Goal: Check status: Check status

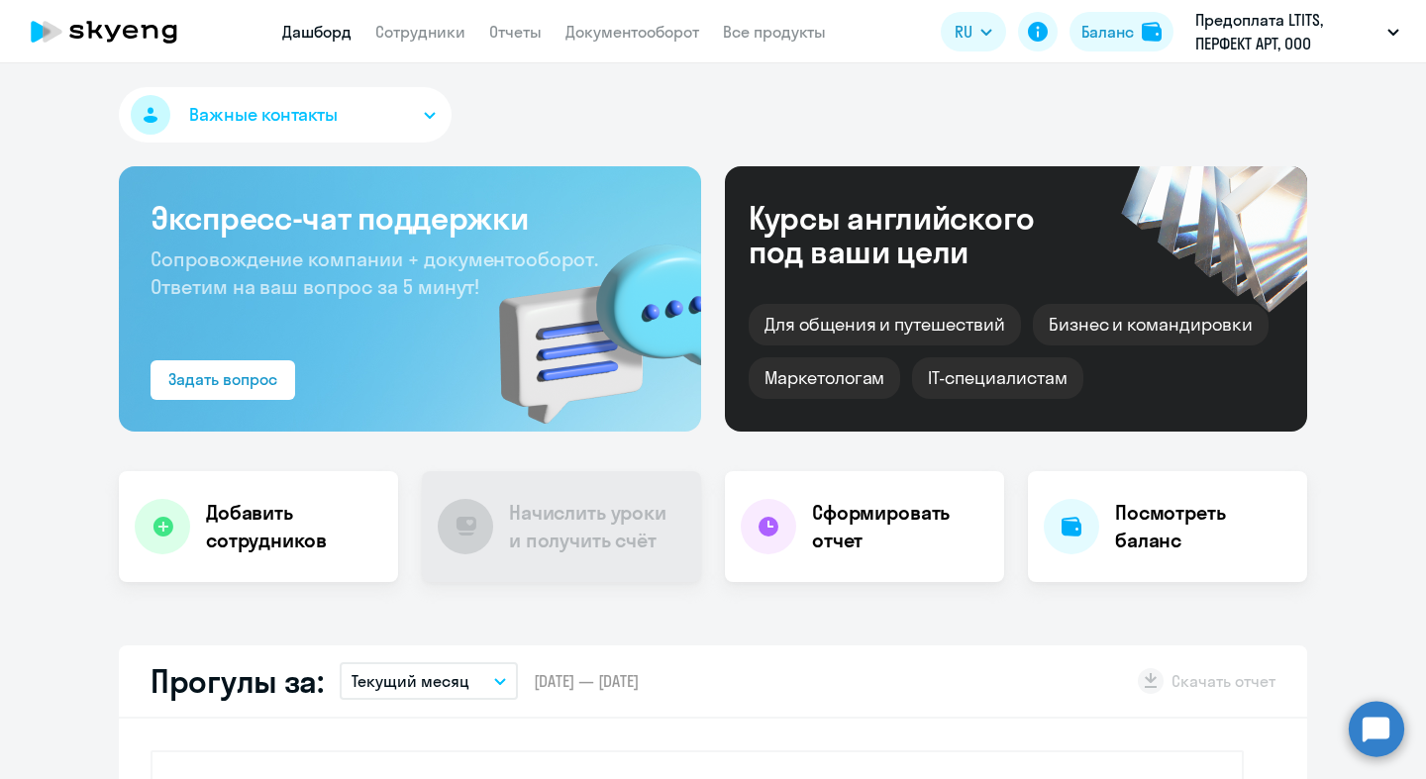
click at [815, 94] on div "Важные контакты" at bounding box center [713, 118] width 1188 height 63
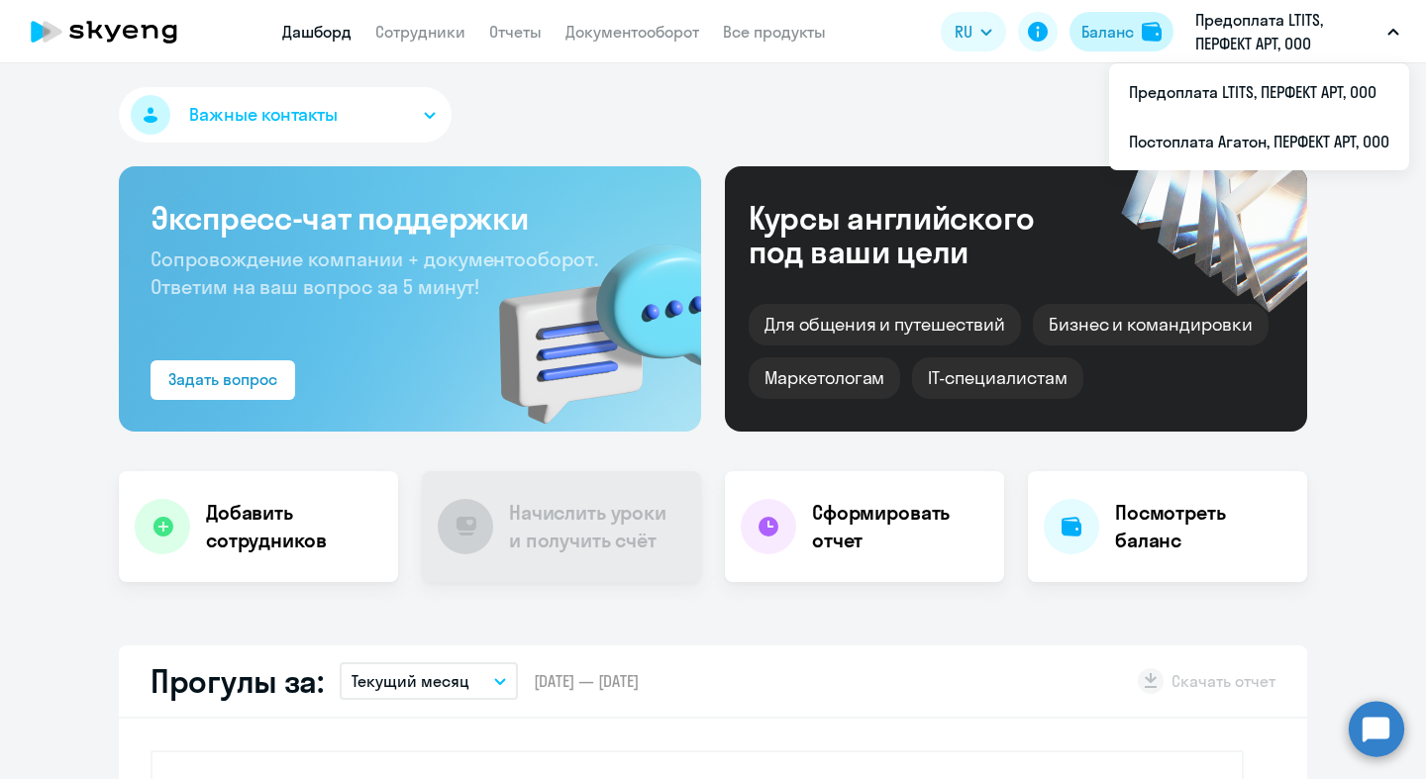
click at [1137, 43] on button "Баланс" at bounding box center [1121, 32] width 104 height 40
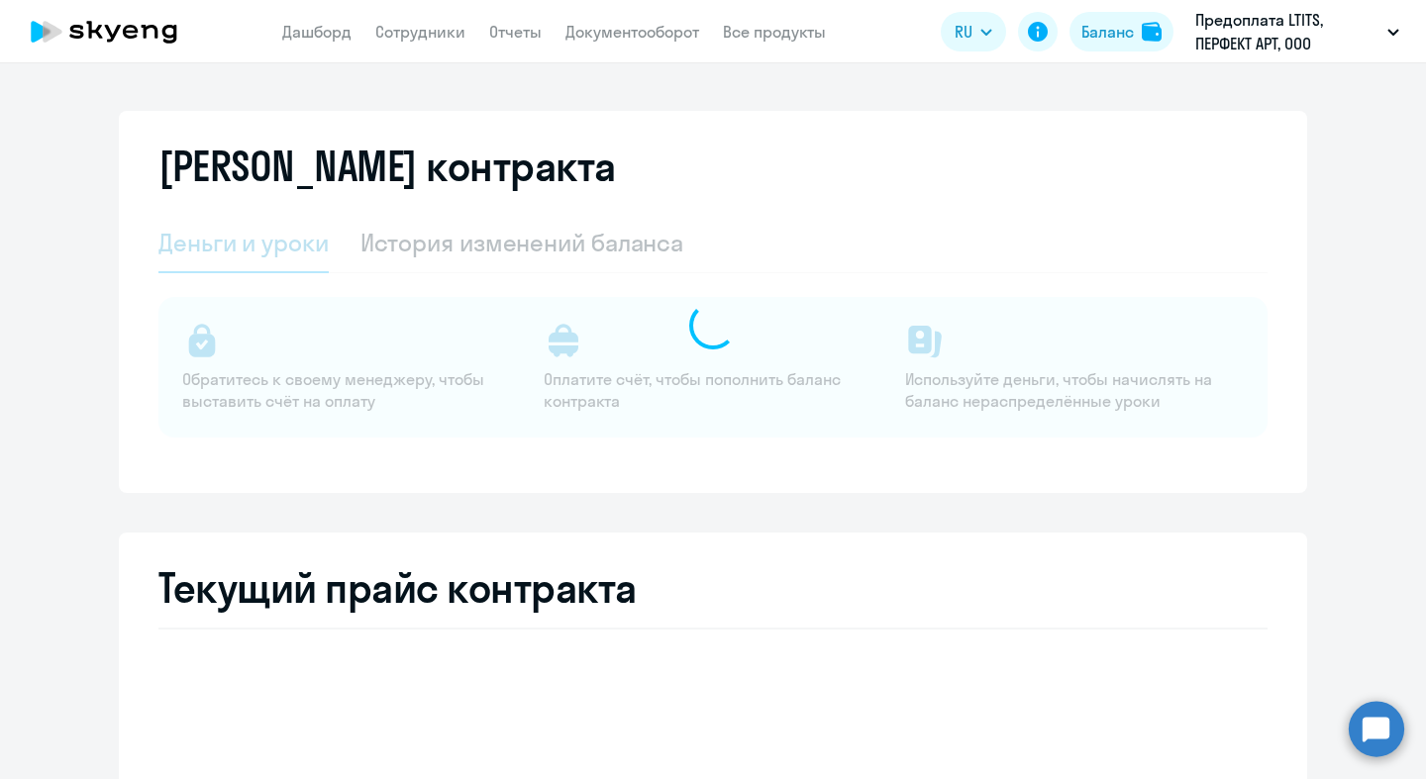
select select "english_adult_not_native_speaker"
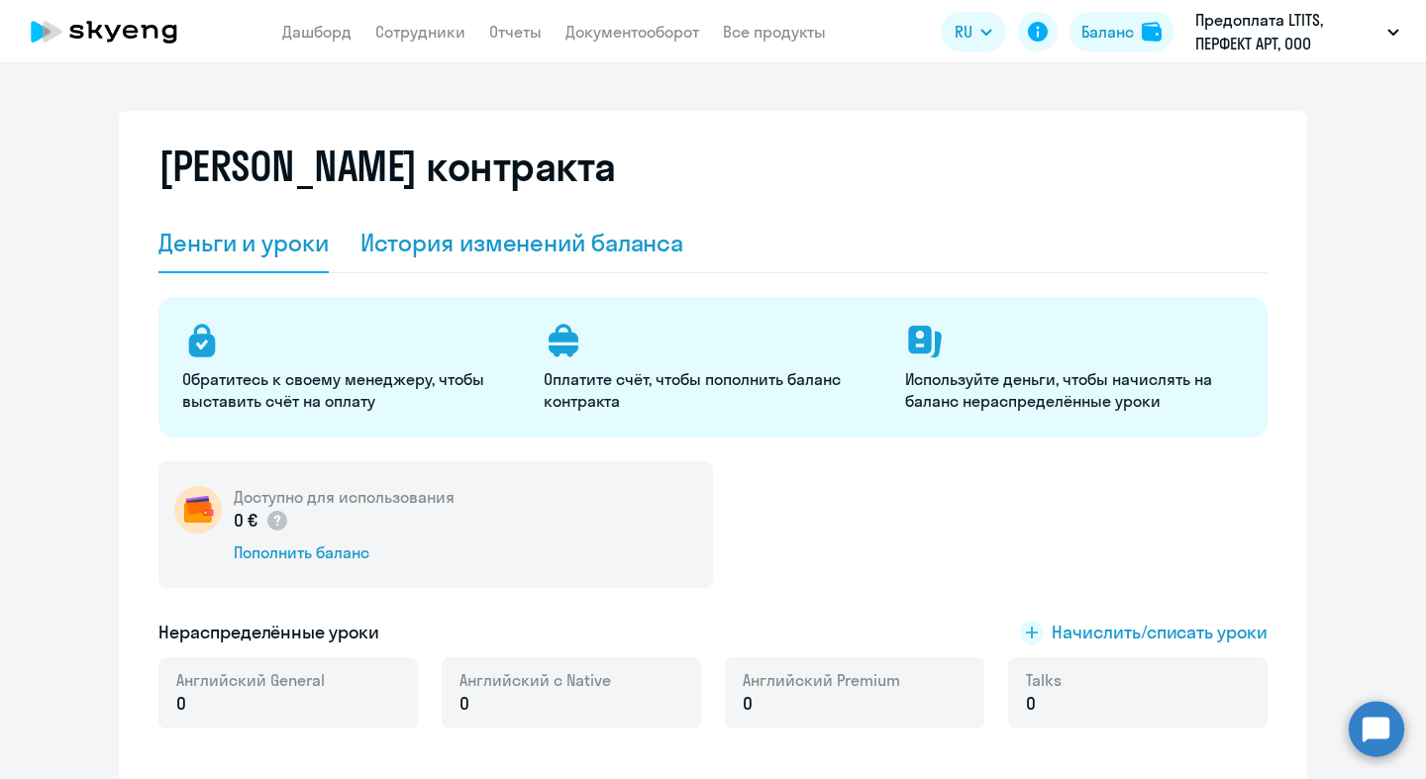
click at [459, 247] on div "История изменений баланса" at bounding box center [522, 243] width 324 height 32
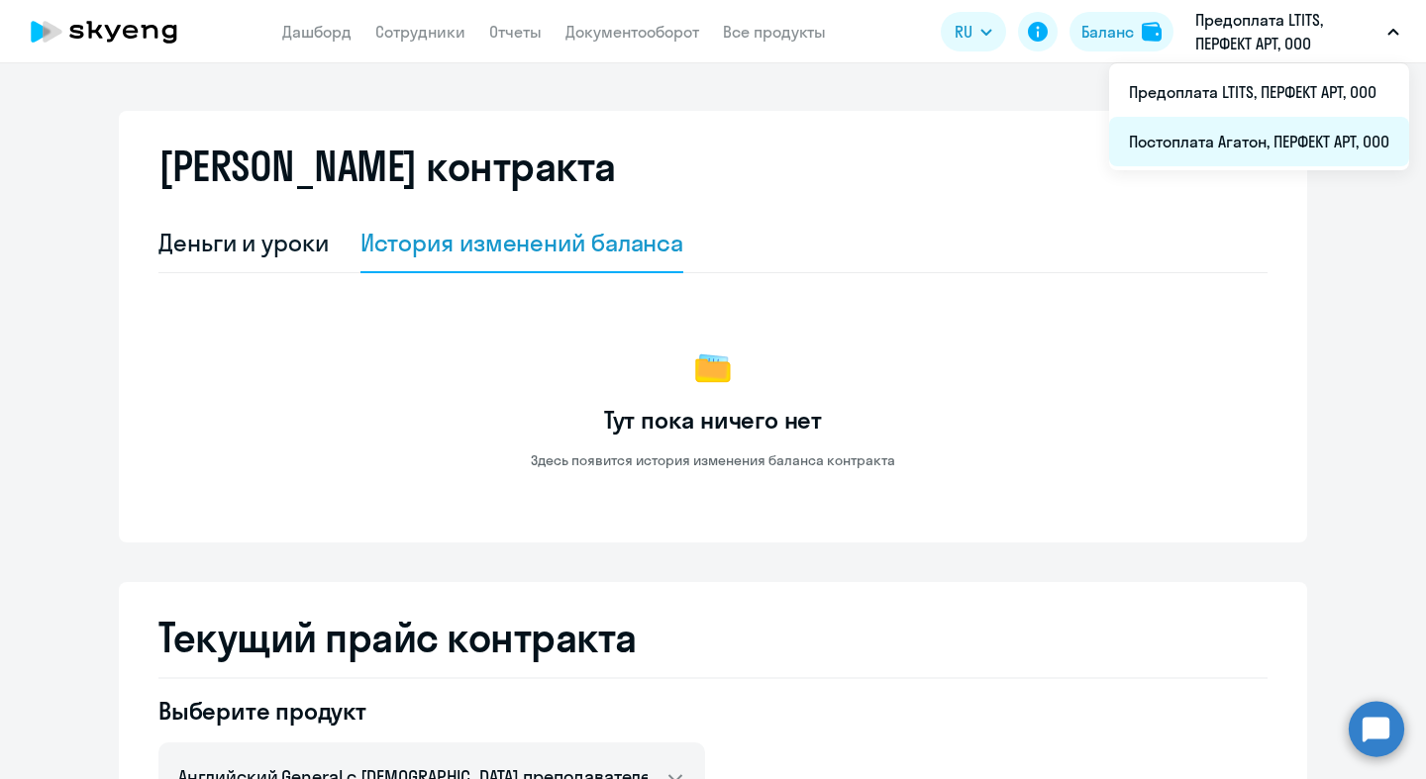
click at [1210, 120] on li "Постоплата Агатон, ПЕРФЕКТ АРТ, ООО" at bounding box center [1259, 142] width 300 height 50
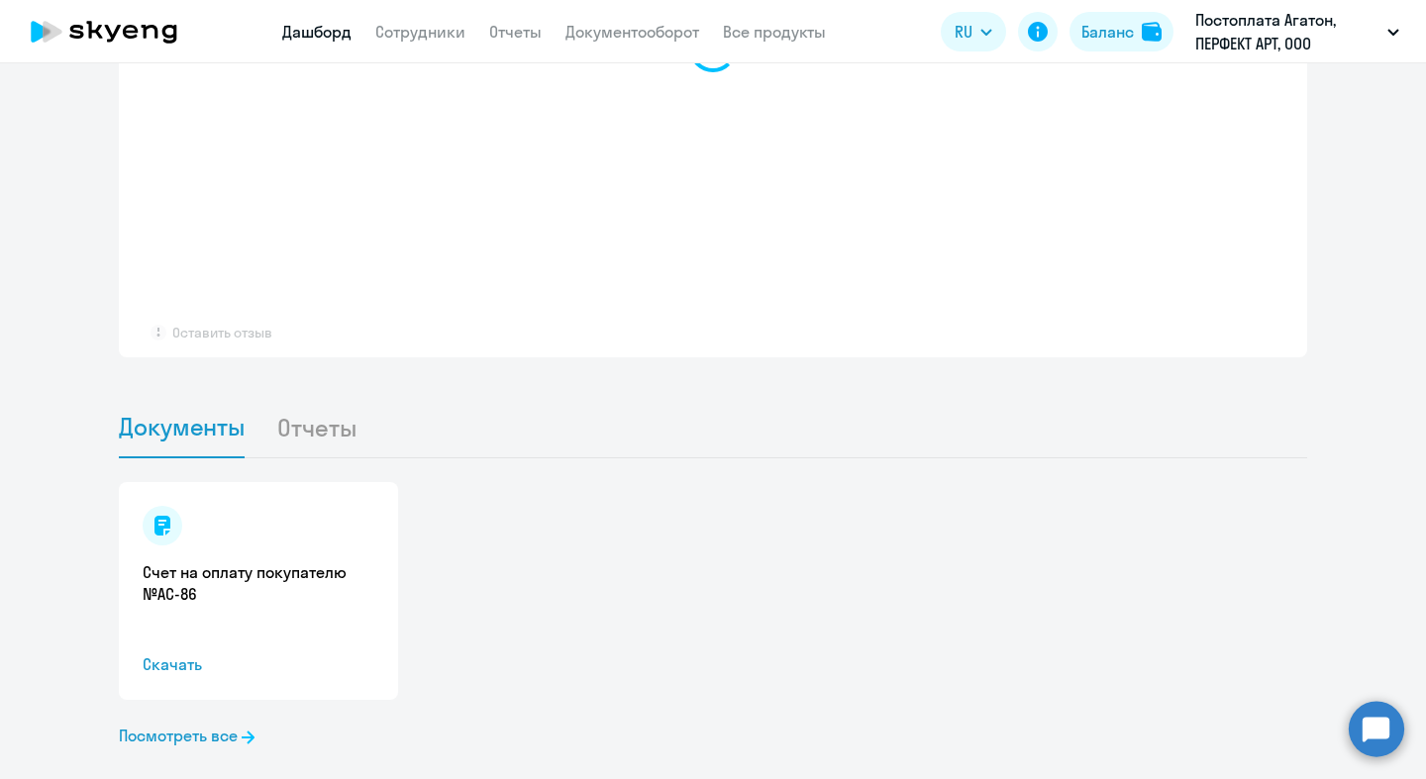
scroll to position [1680, 0]
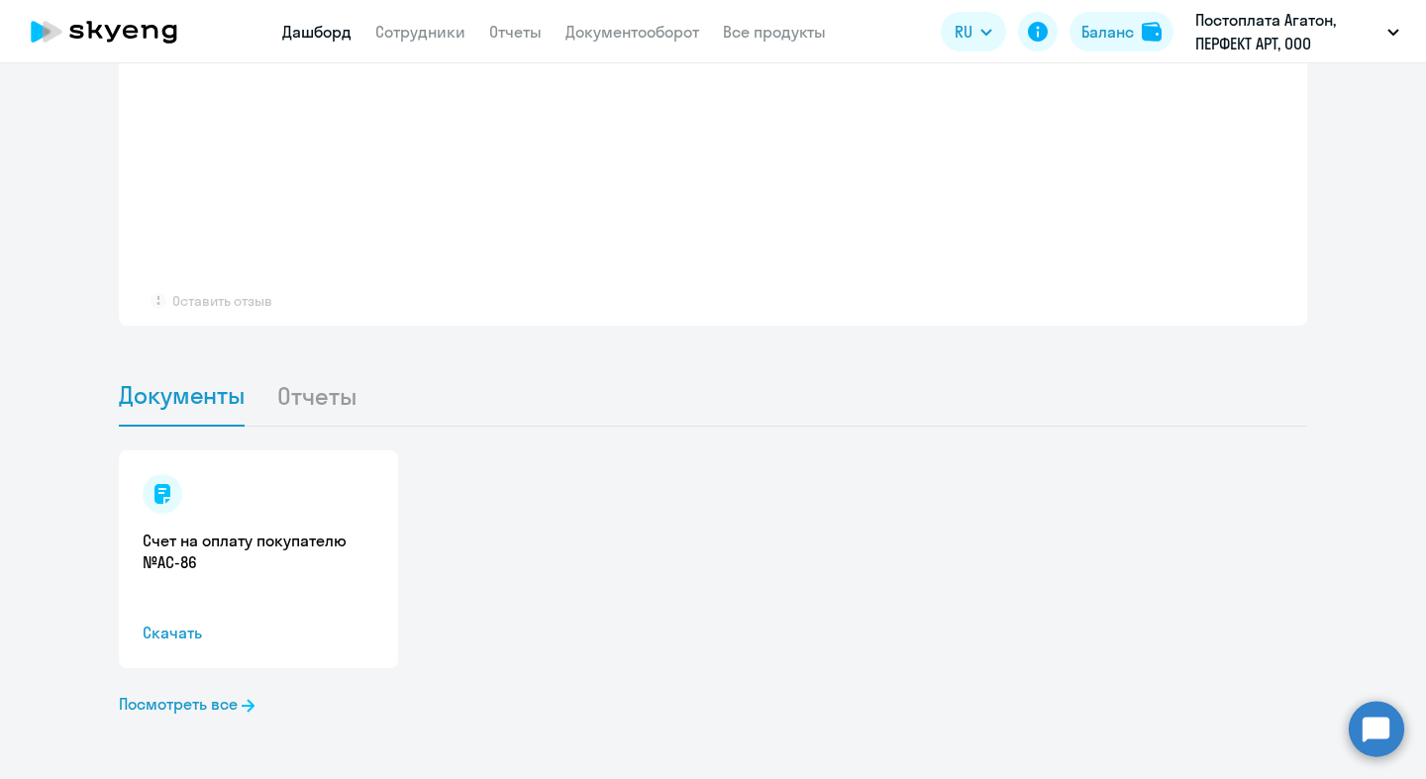
select select "30"
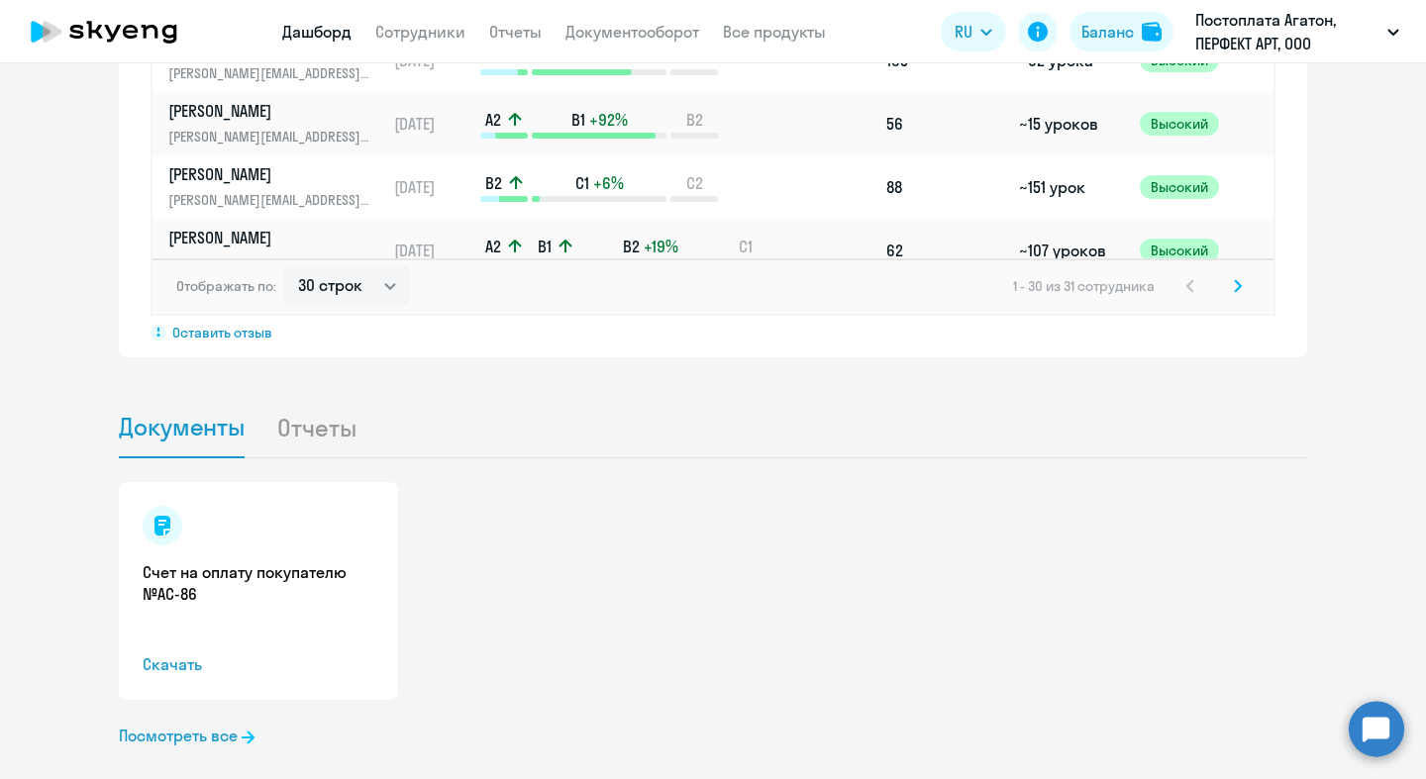
click at [285, 403] on li "Отчеты" at bounding box center [332, 427] width 112 height 60
click at [294, 397] on li "Отчеты" at bounding box center [332, 427] width 112 height 60
click at [294, 400] on li "Отчеты" at bounding box center [332, 427] width 112 height 60
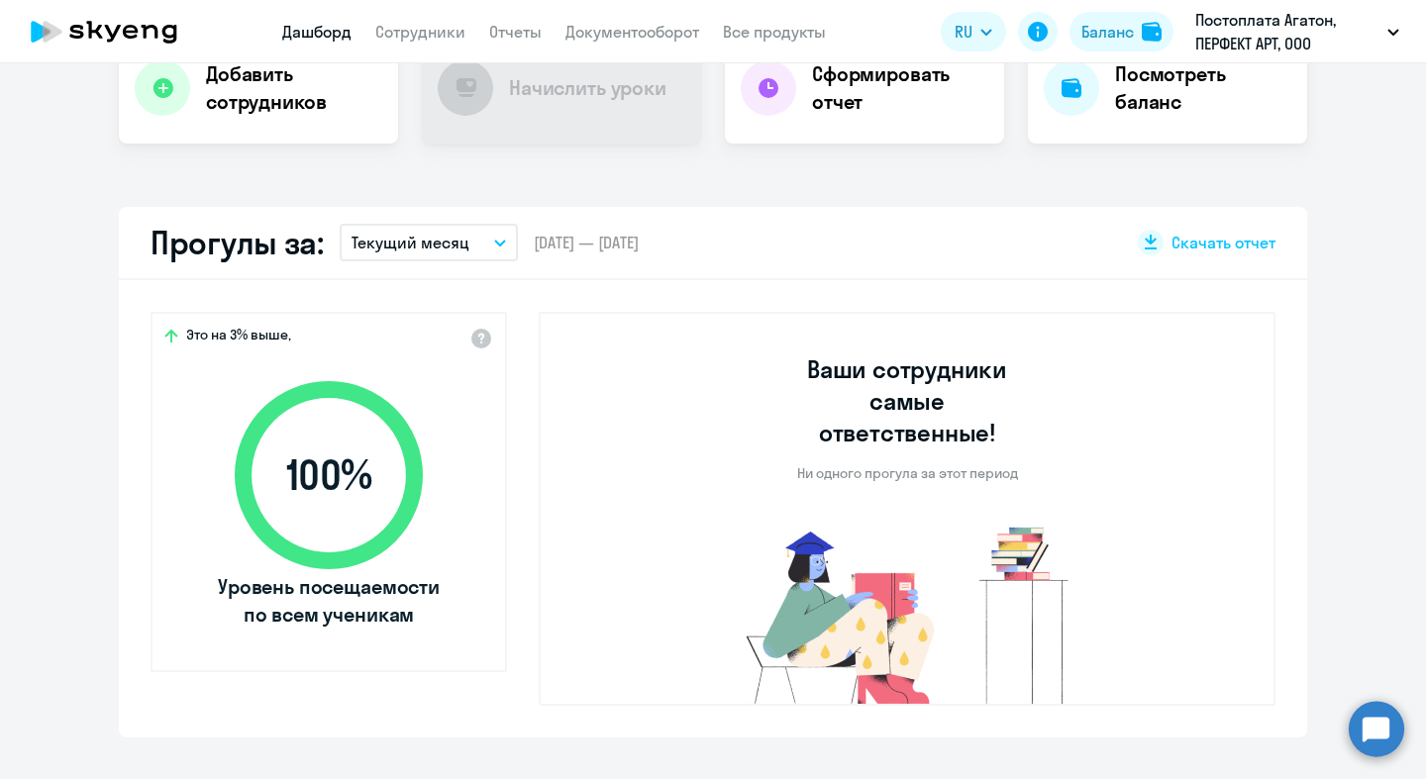
scroll to position [0, 0]
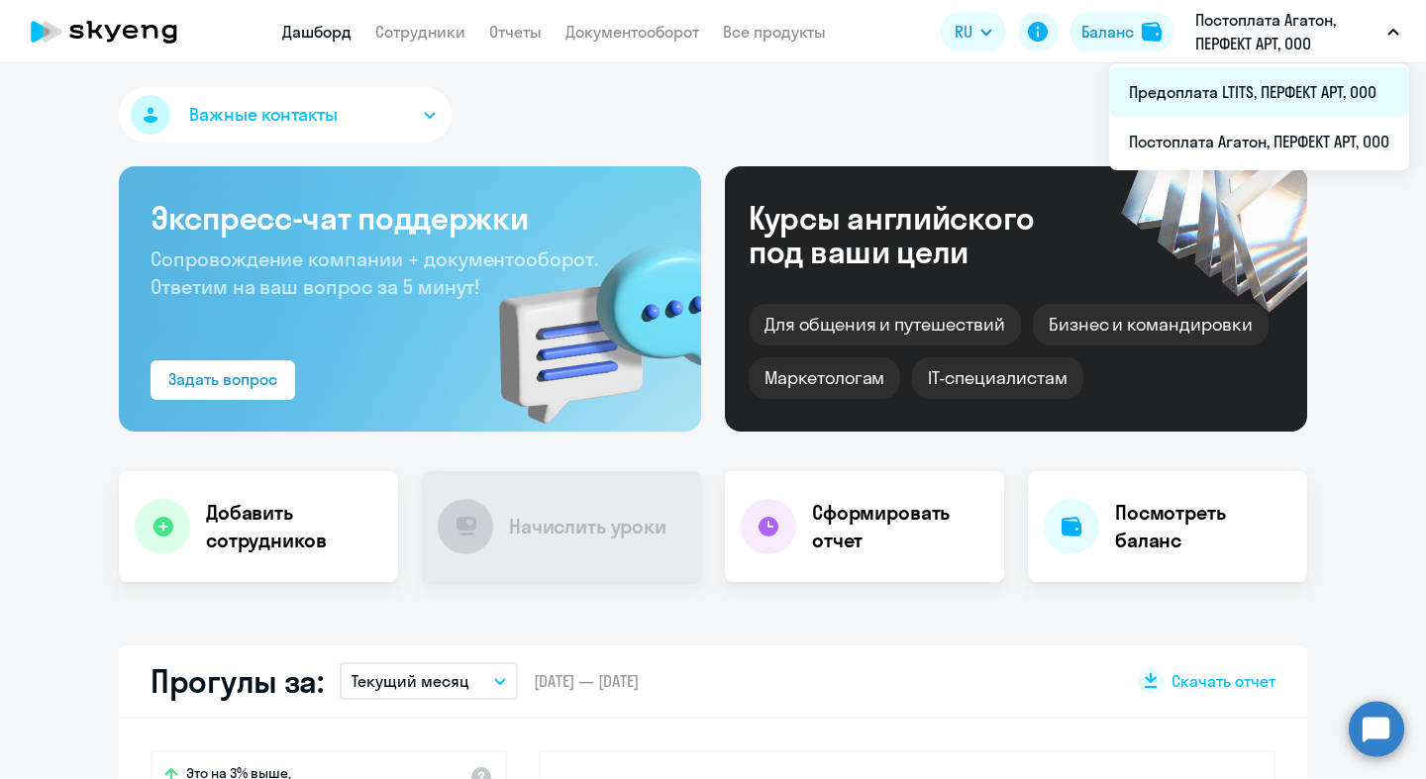
click at [1261, 74] on li "Предоплата LTITS, ПЕРФЕКТ АРТ, ООО" at bounding box center [1259, 92] width 300 height 50
